Goal: Information Seeking & Learning: Find specific fact

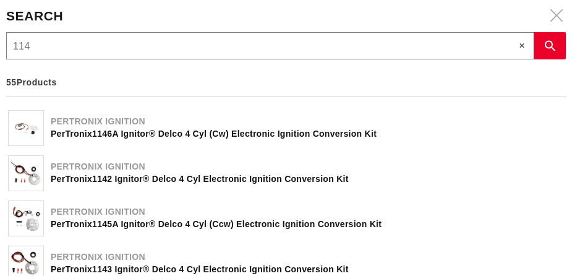
type input "1145"
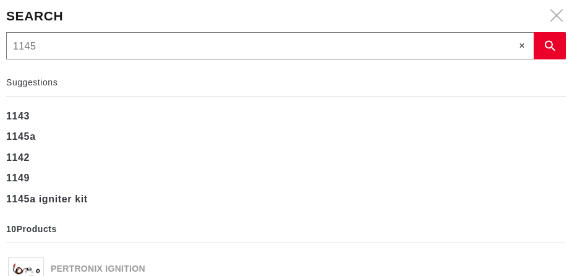
scroll to position [0, 433]
type input "1145a"
type input "1145ap"
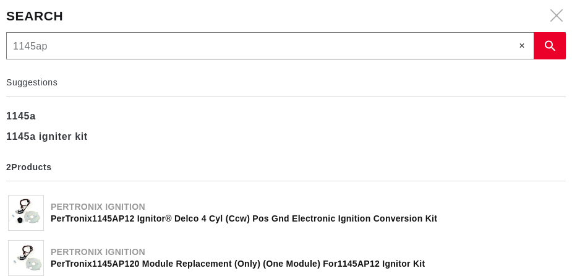
type input "1145ap1"
type input "1145ap12"
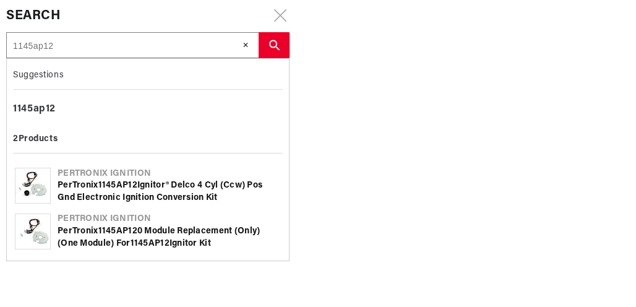
scroll to position [0, 469]
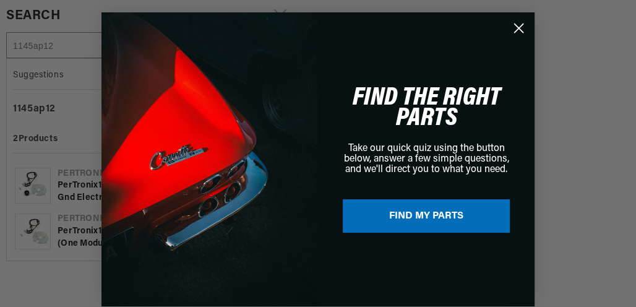
type input "1145ap12"
click at [518, 25] on circle "Close dialog" at bounding box center [519, 28] width 20 height 20
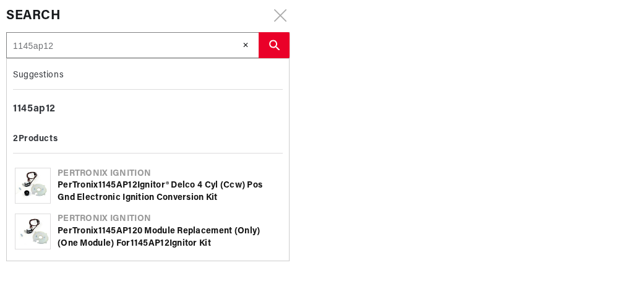
scroll to position [0, 0]
click at [145, 186] on div "PerTronix 1145AP12 Ignitor® Delco 4 cyl (ccw) Pos Gnd Electronic Ignition Conve…" at bounding box center [169, 191] width 223 height 24
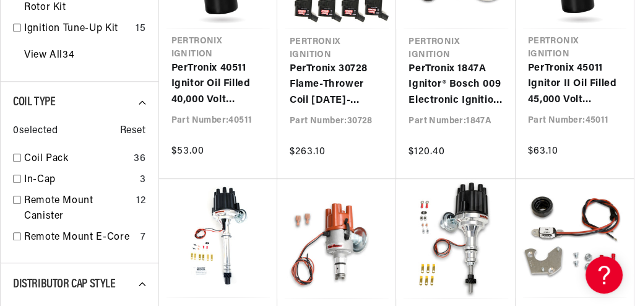
scroll to position [0, 469]
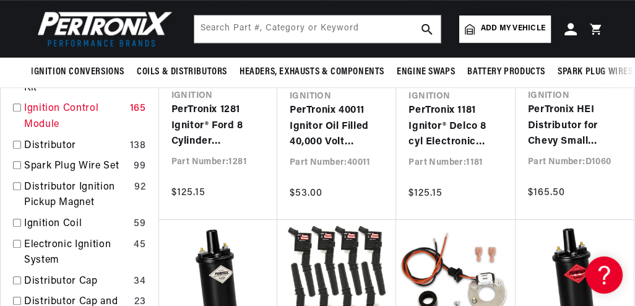
scroll to position [435, 0]
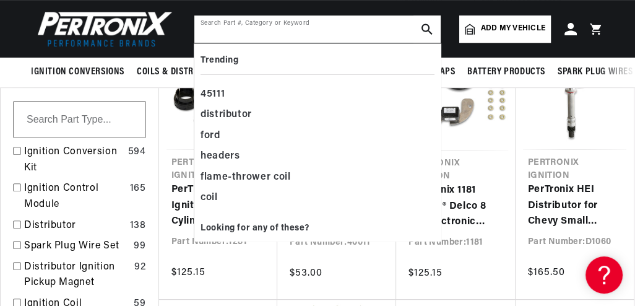
click at [246, 30] on input "text" at bounding box center [317, 28] width 246 height 27
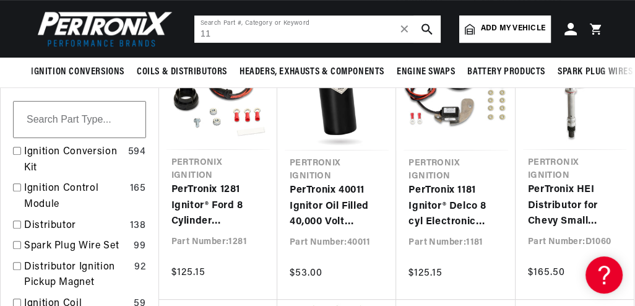
scroll to position [0, 0]
type input "1145ap12"
